Goal: Navigation & Orientation: Find specific page/section

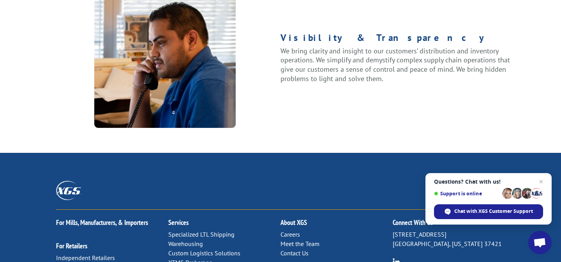
scroll to position [972, 0]
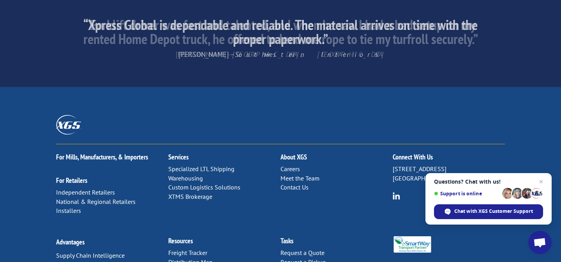
scroll to position [1273, 0]
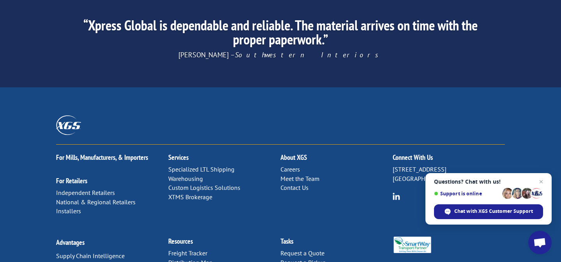
click at [286, 175] on link "Meet the Team" at bounding box center [299, 179] width 39 height 8
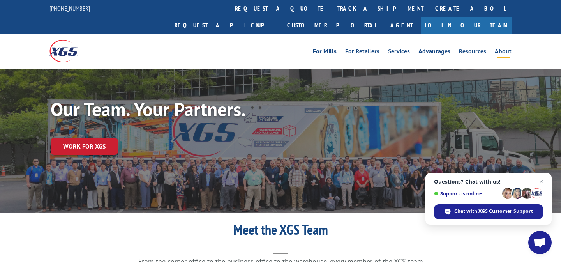
click at [509, 48] on link "About" at bounding box center [503, 52] width 17 height 9
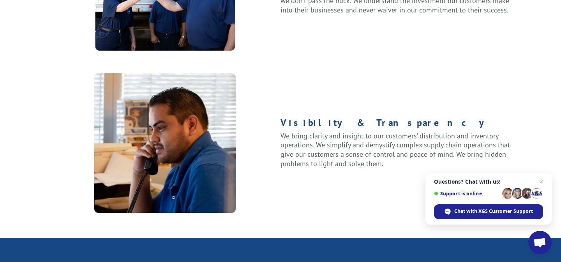
scroll to position [1008, 0]
